Goal: Information Seeking & Learning: Learn about a topic

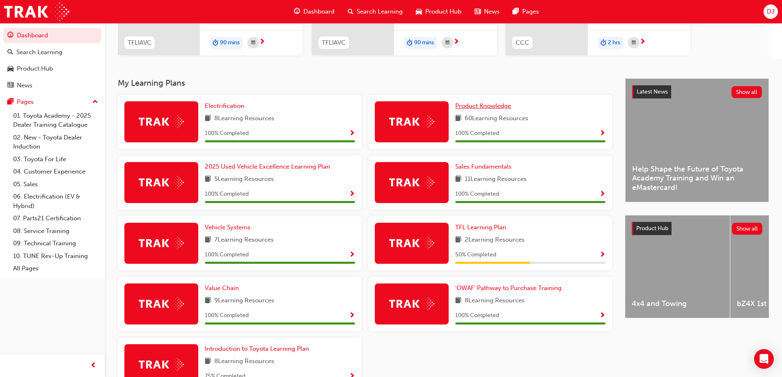
scroll to position [164, 0]
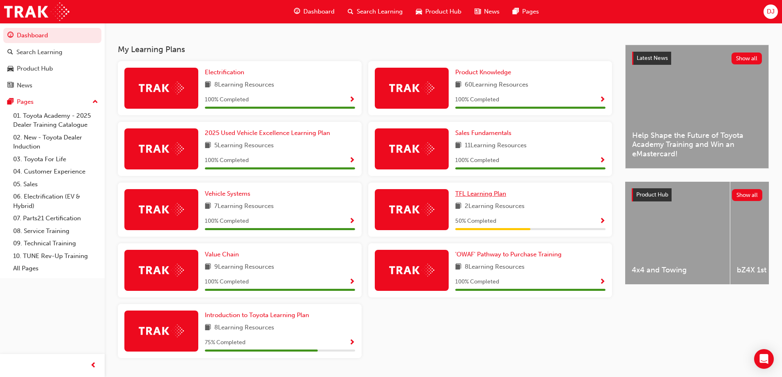
click at [487, 192] on span "TFL Learning Plan" at bounding box center [480, 193] width 51 height 7
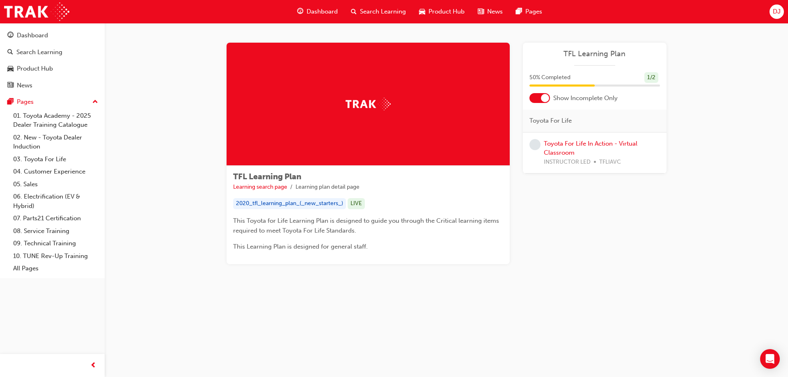
click at [654, 78] on div "1 / 2" at bounding box center [651, 77] width 14 height 11
click at [39, 37] on div "Dashboard" at bounding box center [32, 35] width 31 height 9
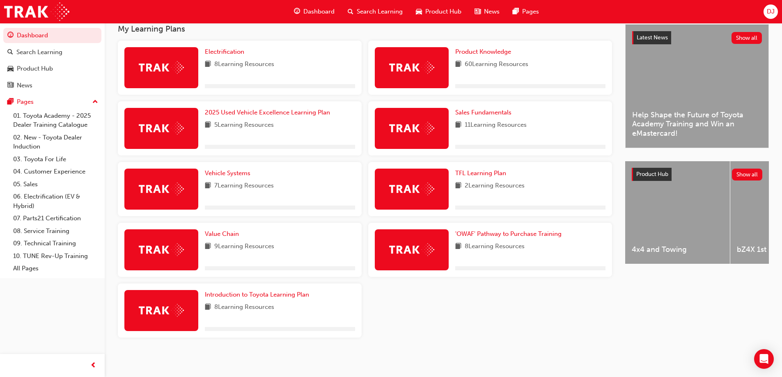
scroll to position [185, 0]
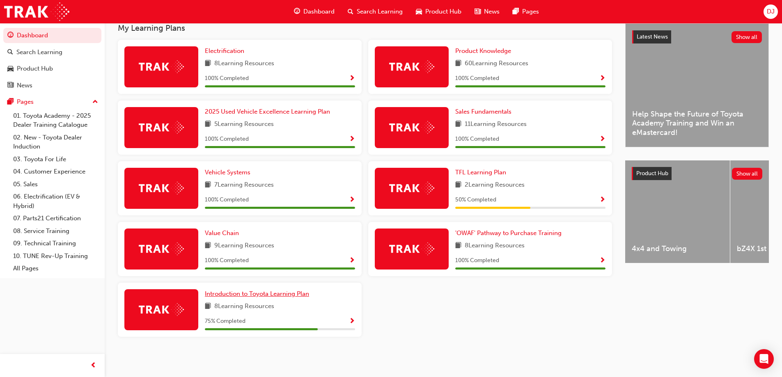
click at [245, 293] on span "Introduction to Toyota Learning Plan" at bounding box center [257, 293] width 104 height 7
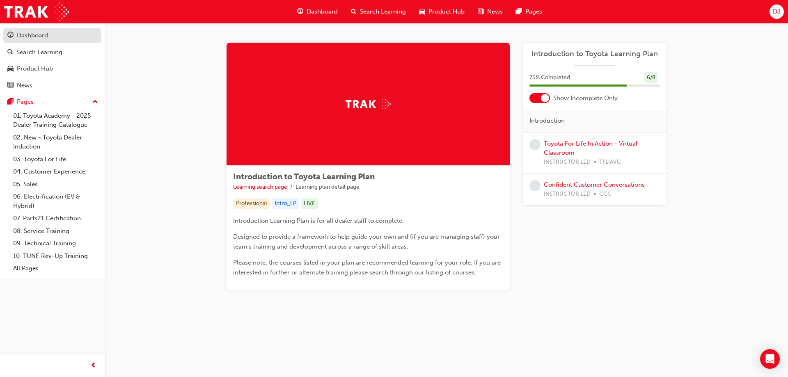
click at [34, 36] on div "Dashboard" at bounding box center [32, 35] width 31 height 9
